Goal: Find specific page/section: Find specific page/section

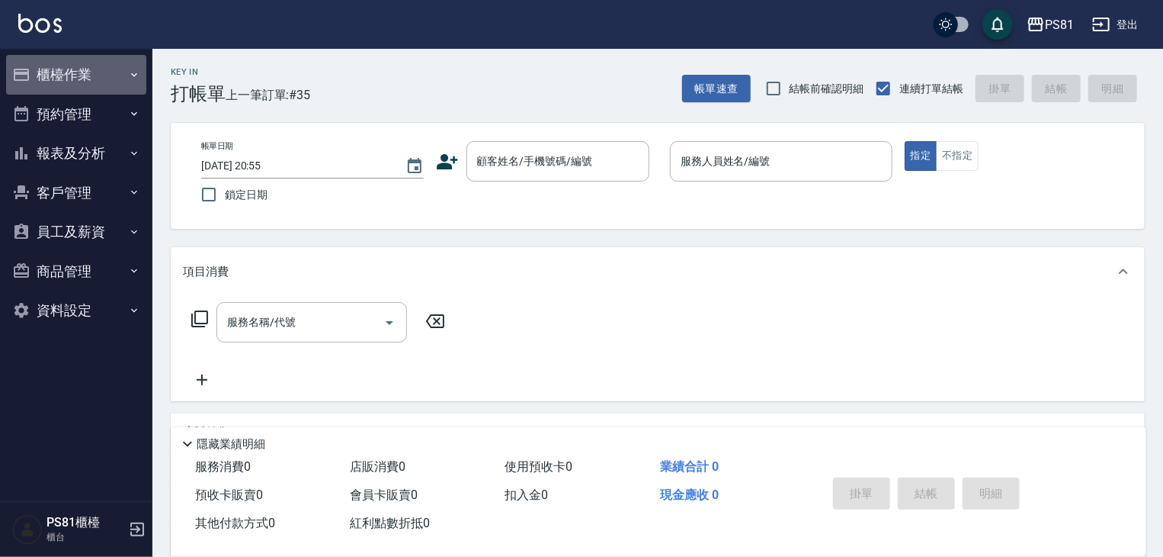
click at [88, 72] on button "櫃檯作業" at bounding box center [76, 75] width 140 height 40
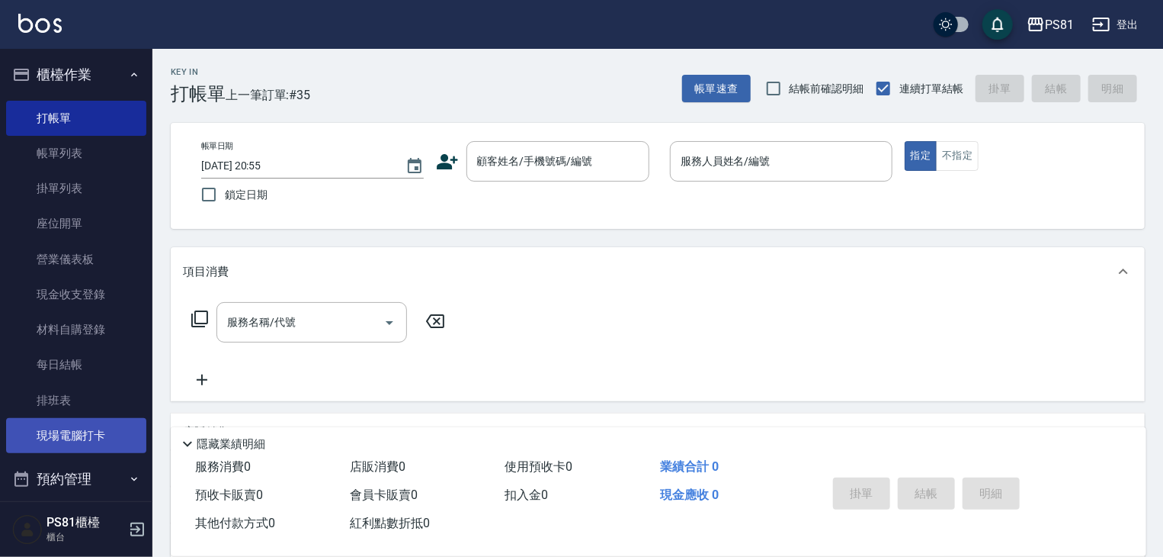
click at [98, 446] on link "現場電腦打卡" at bounding box center [76, 435] width 140 height 35
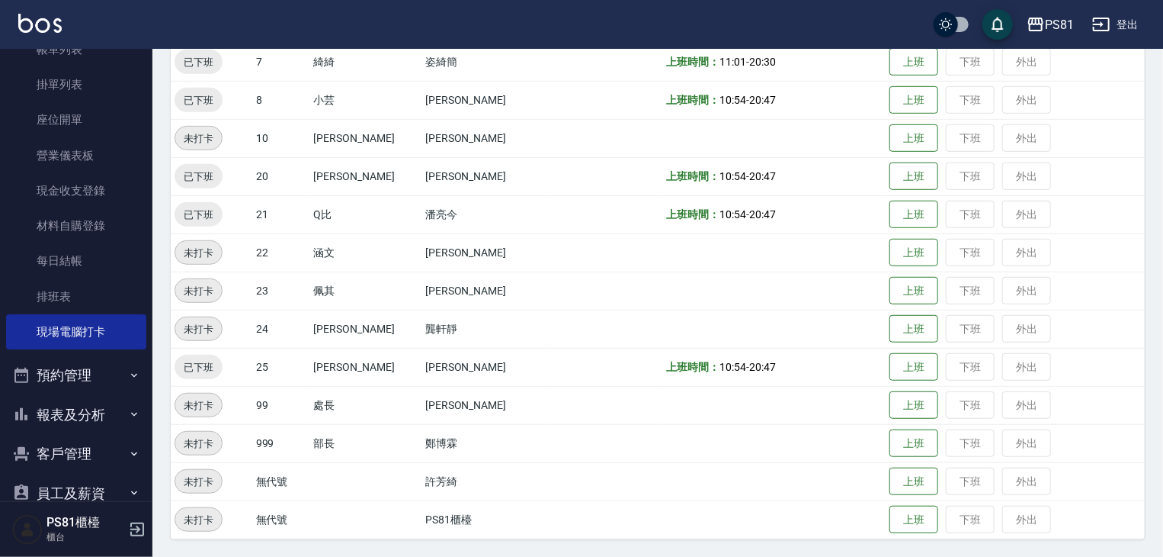
scroll to position [212, 0]
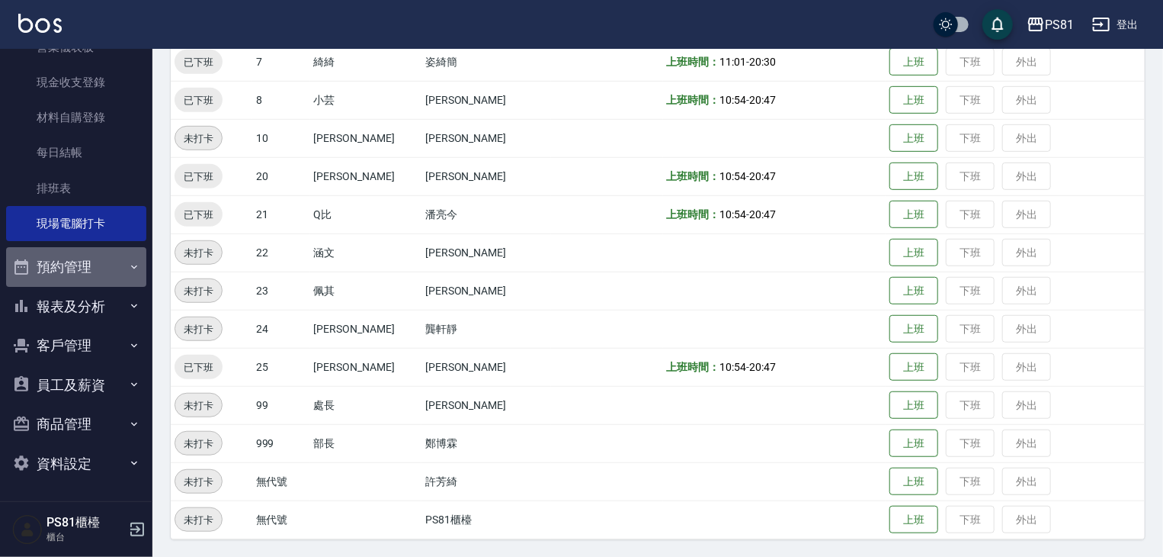
click at [107, 282] on button "預約管理" at bounding box center [76, 267] width 140 height 40
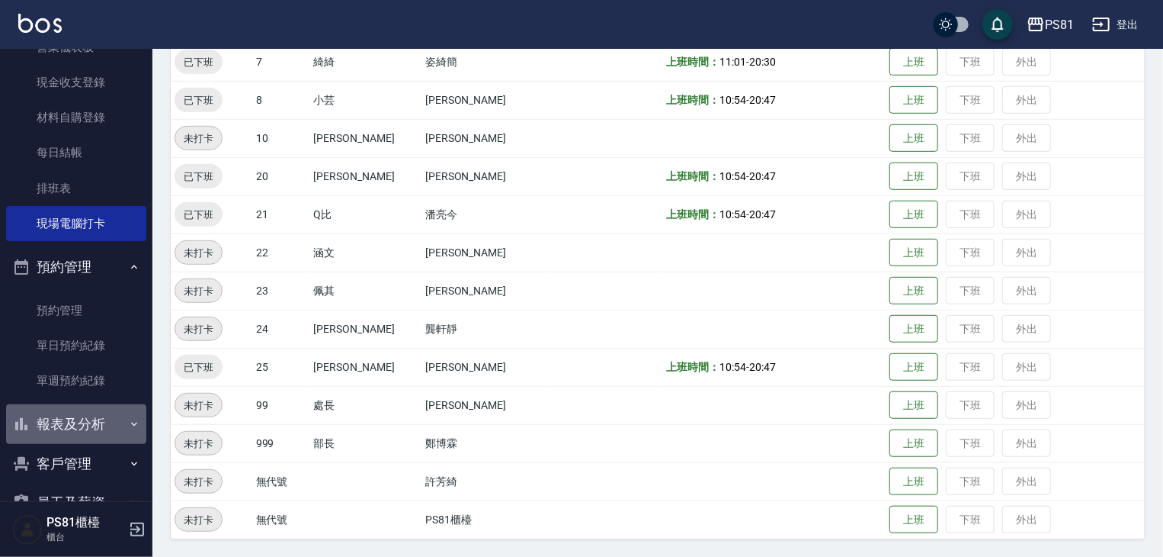
click at [82, 432] on button "報表及分析" at bounding box center [76, 424] width 140 height 40
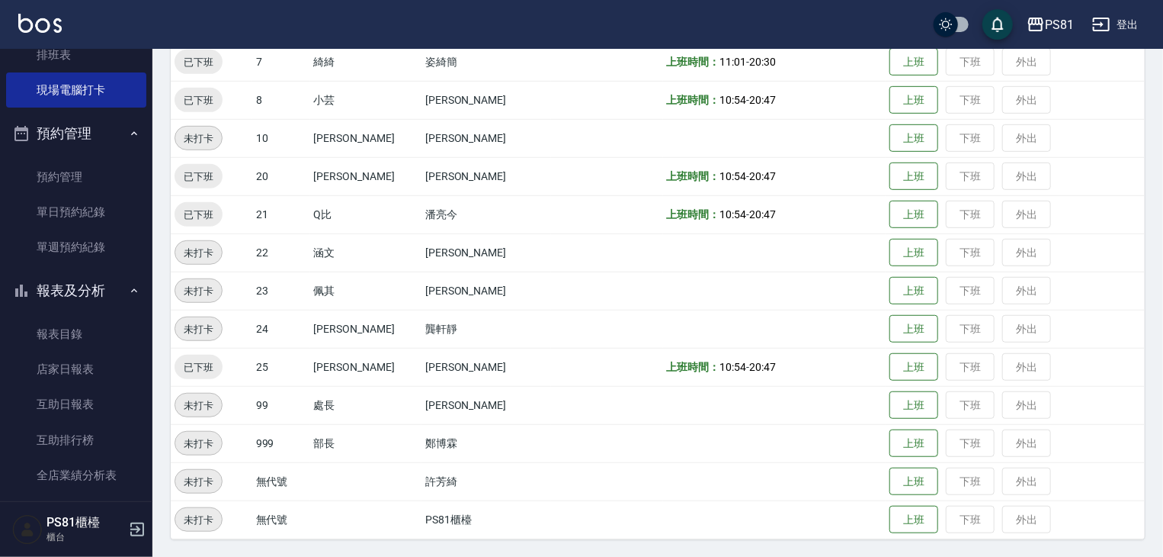
scroll to position [364, 0]
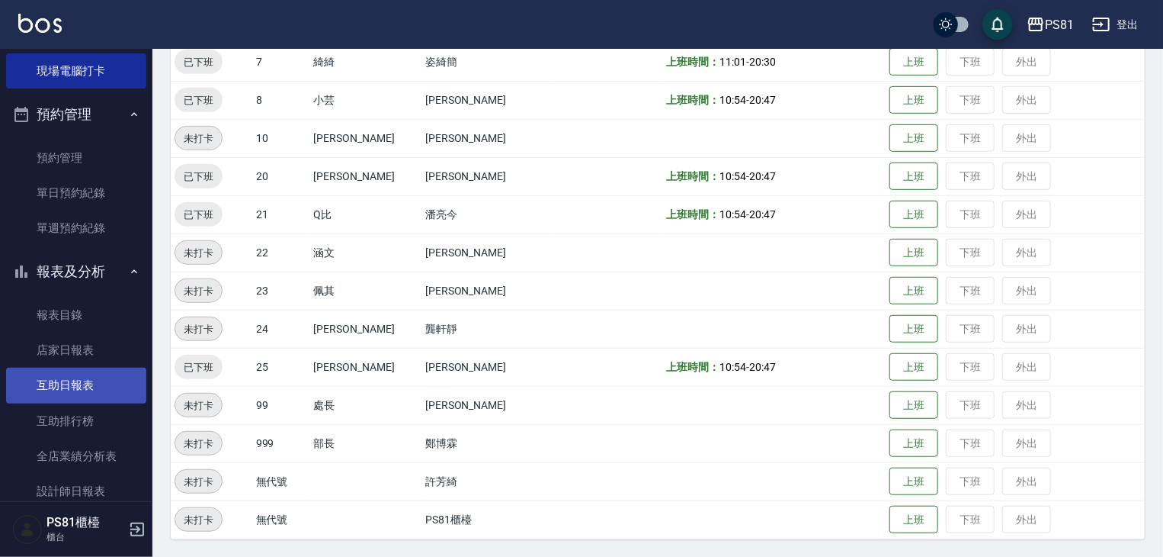
click at [101, 390] on link "互助日報表" at bounding box center [76, 384] width 140 height 35
